Goal: Navigation & Orientation: Find specific page/section

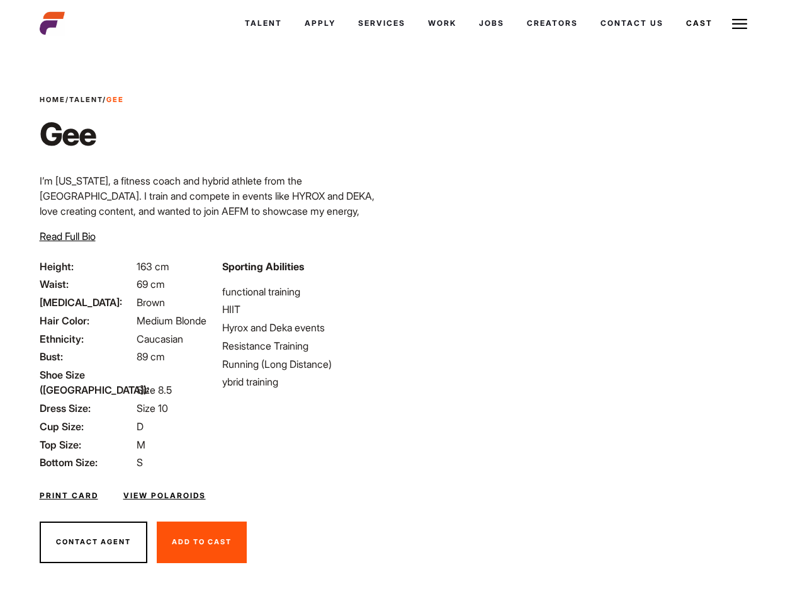
click at [675, 40] on link "Cast" at bounding box center [699, 23] width 49 height 34
click at [0, 0] on link "Casted Talent" at bounding box center [0, 0] width 0 height 0
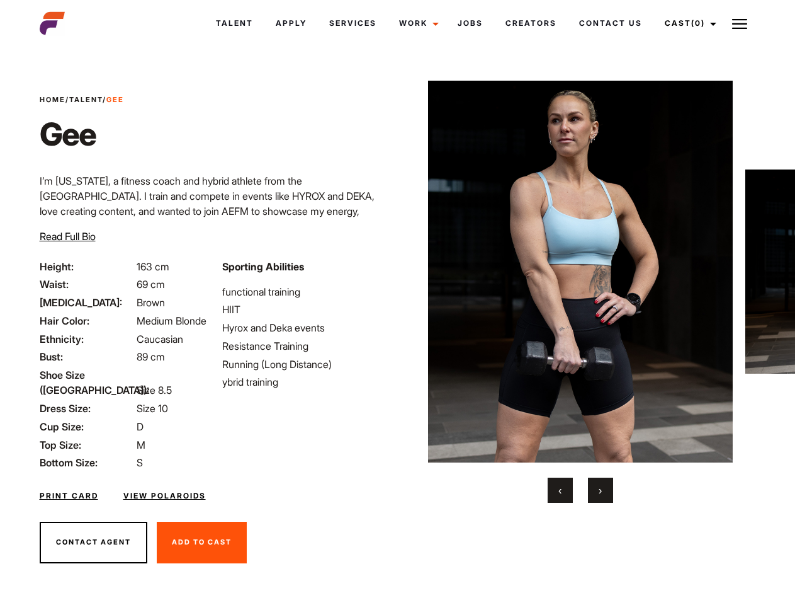
click at [687, 23] on link "Cast (0)" at bounding box center [689, 23] width 71 height 34
click at [740, 23] on img at bounding box center [740, 23] width 15 height 15
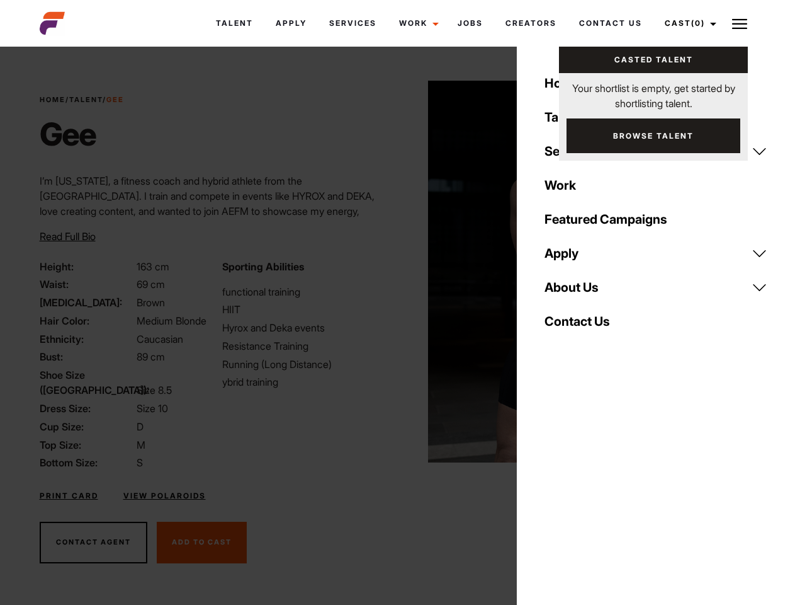
click at [580, 292] on img at bounding box center [580, 272] width 305 height 382
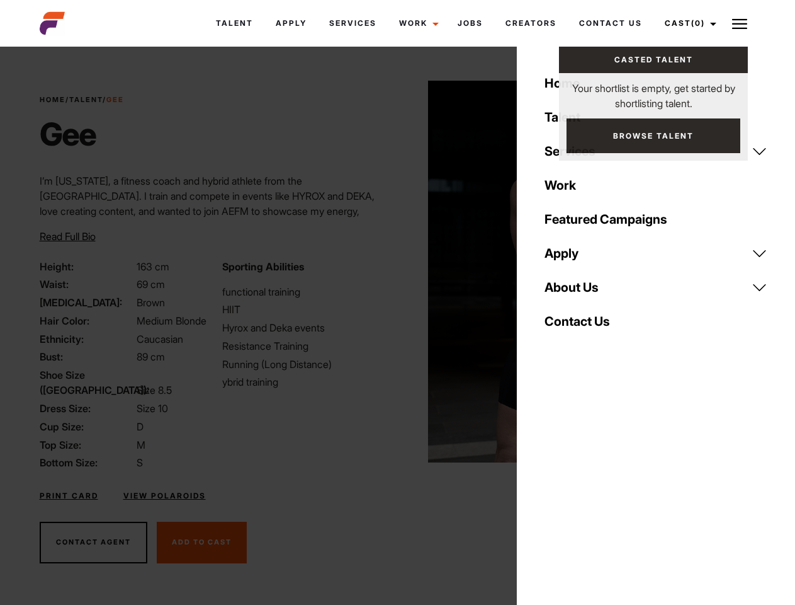
click at [397, 271] on div "Sporting Abilities functional training HIIT Hyrox and Deka events Resistance Tr…" at bounding box center [306, 365] width 183 height 212
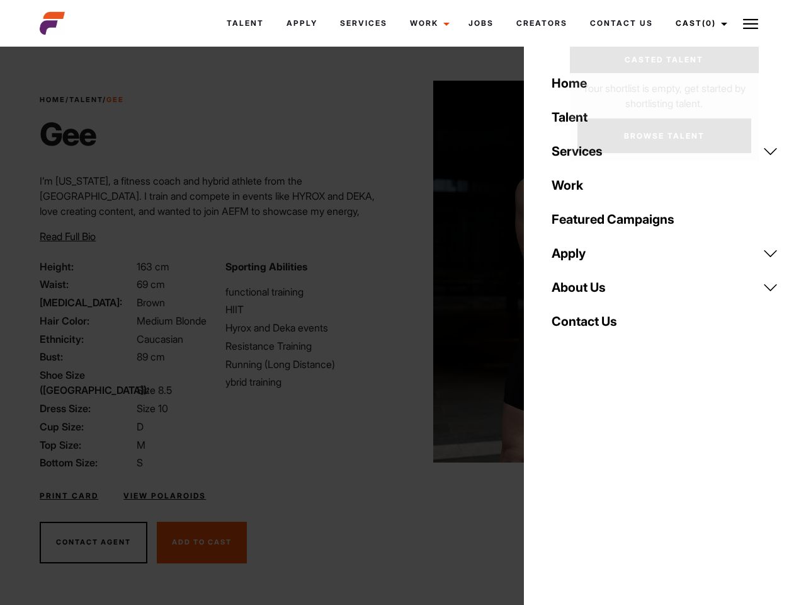
click at [561, 490] on div "Home Talent Services Talent Casting Photography Videography Creative Hair and M…" at bounding box center [665, 302] width 282 height 605
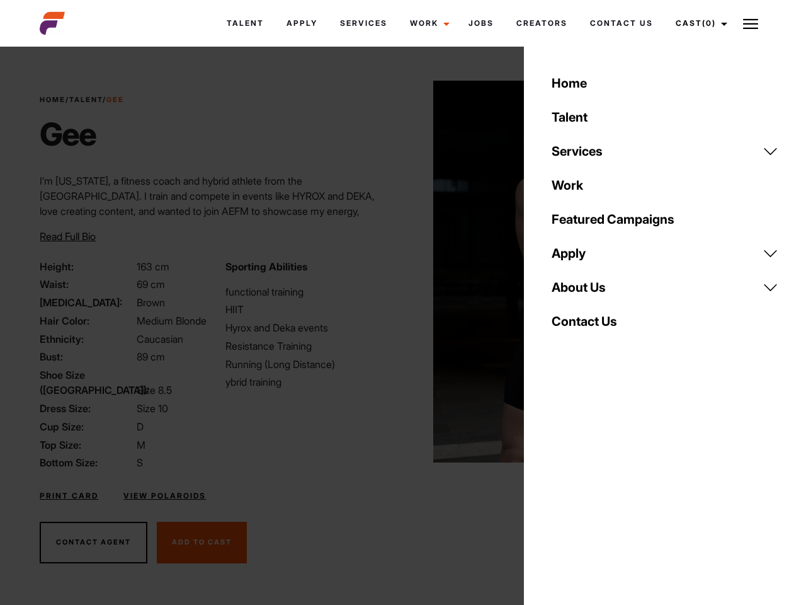
click at [601, 490] on div "Home Talent Services Talent Casting Photography Videography Creative Hair and M…" at bounding box center [665, 302] width 282 height 605
